Goal: Register for event/course

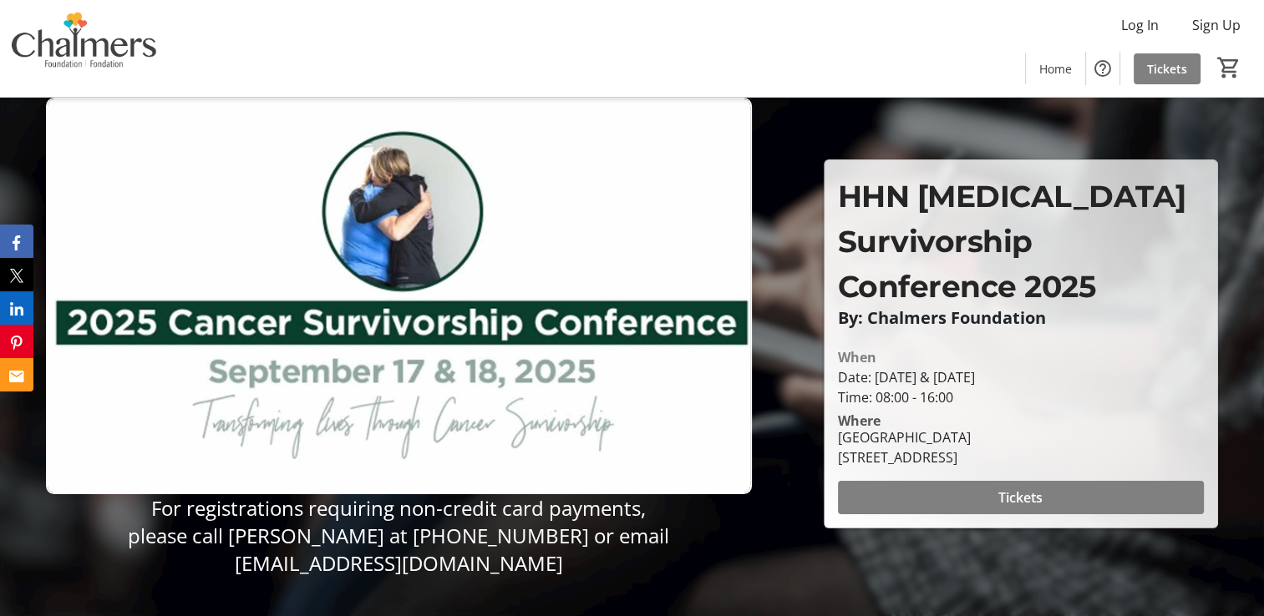
click at [674, 536] on p "please call [PERSON_NAME] at [PHONE_NUMBER] or email [EMAIL_ADDRESS][DOMAIN_NAM…" at bounding box center [399, 549] width 706 height 55
click at [979, 495] on span at bounding box center [1021, 498] width 366 height 40
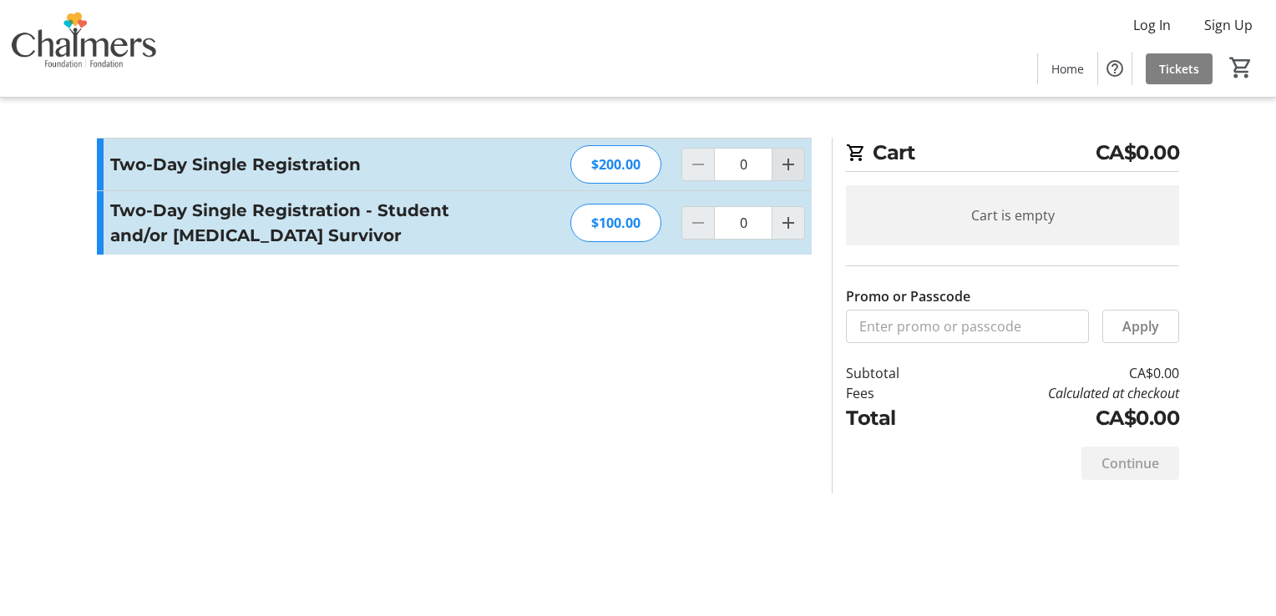
click at [788, 156] on mat-icon "Increment by one" at bounding box center [788, 165] width 20 height 20
type input "1"
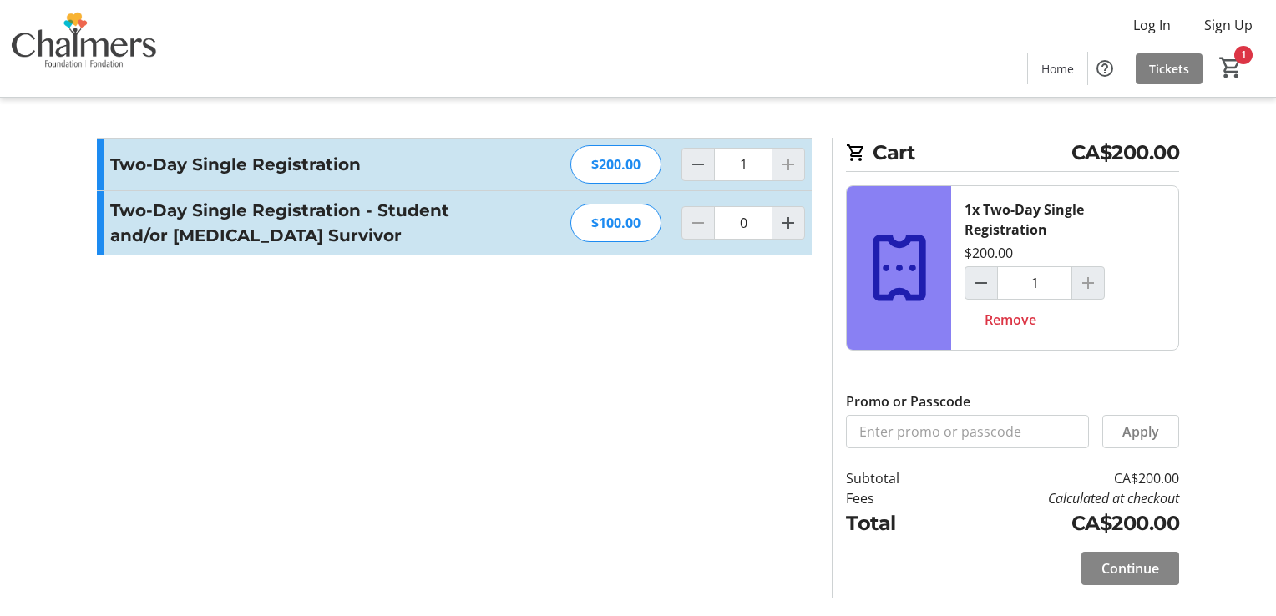
click at [1146, 560] on span "Continue" at bounding box center [1131, 569] width 58 height 20
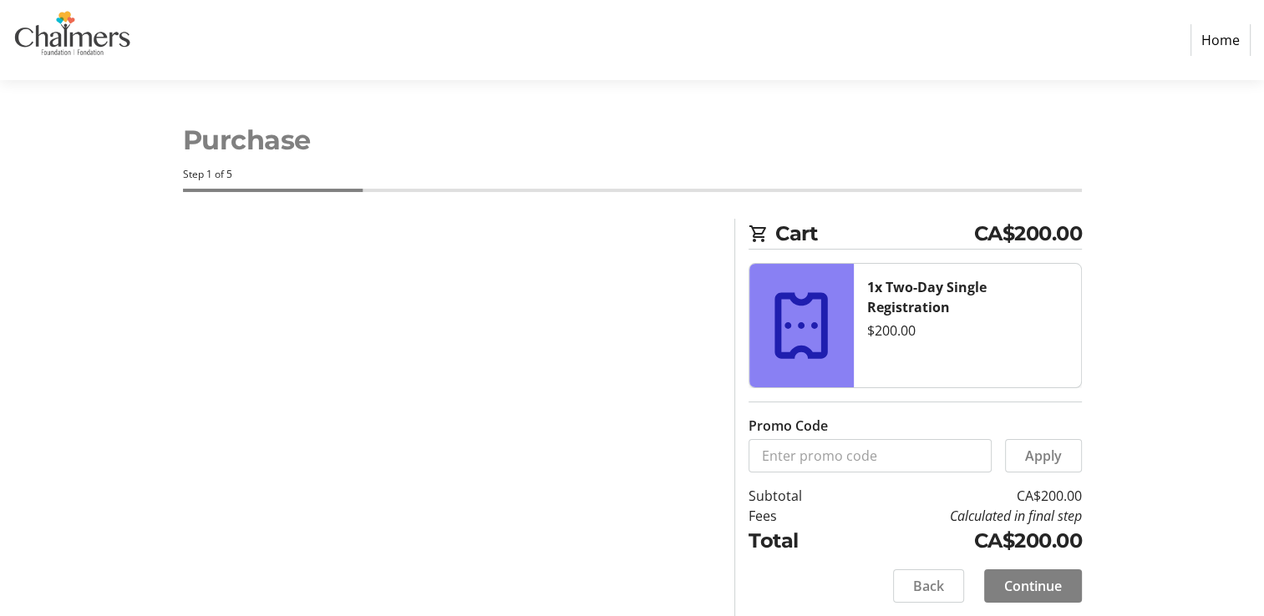
select select "CA"
